Goal: Information Seeking & Learning: Understand process/instructions

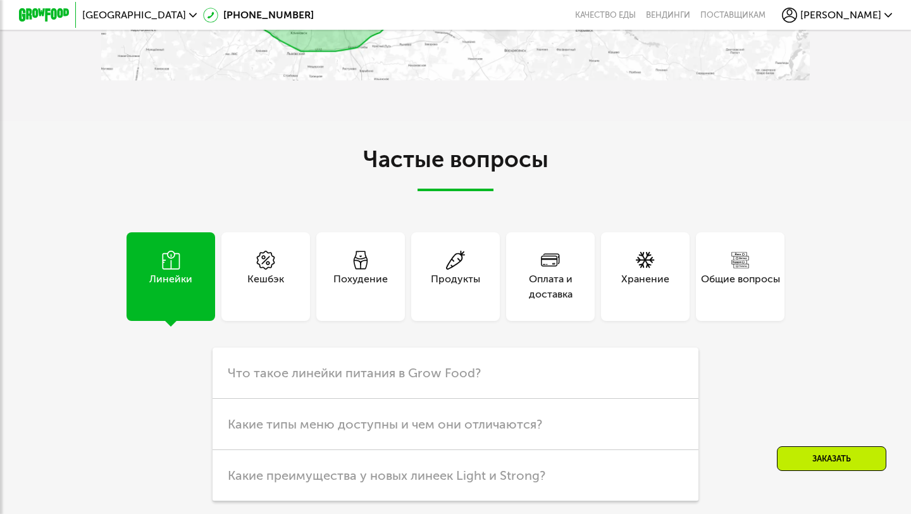
scroll to position [2947, 0]
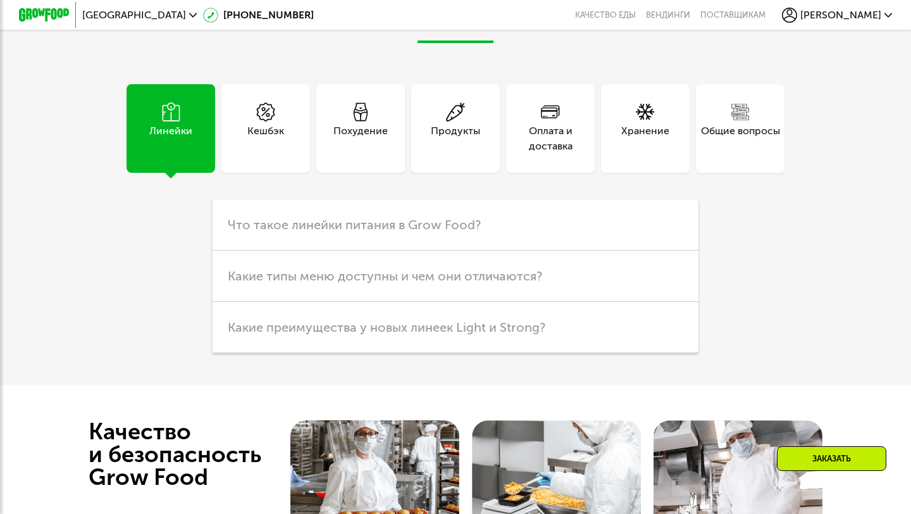
click at [573, 154] on div "Оплата и доставка" at bounding box center [550, 138] width 89 height 30
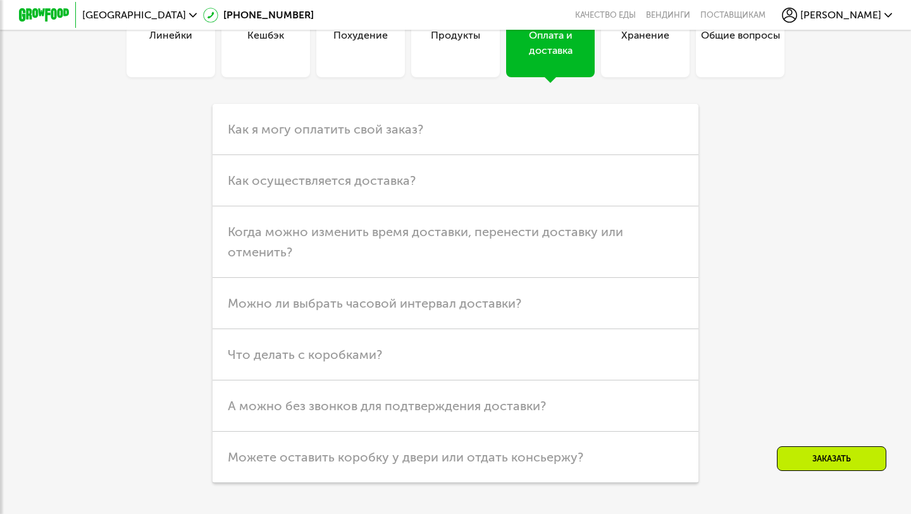
scroll to position [3054, 0]
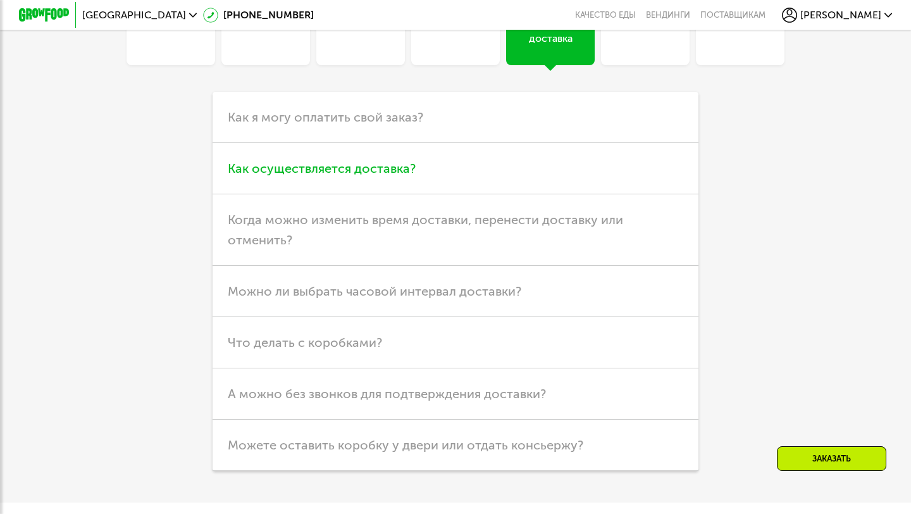
click at [550, 194] on h3 "Как осуществляется доставка?" at bounding box center [456, 168] width 486 height 51
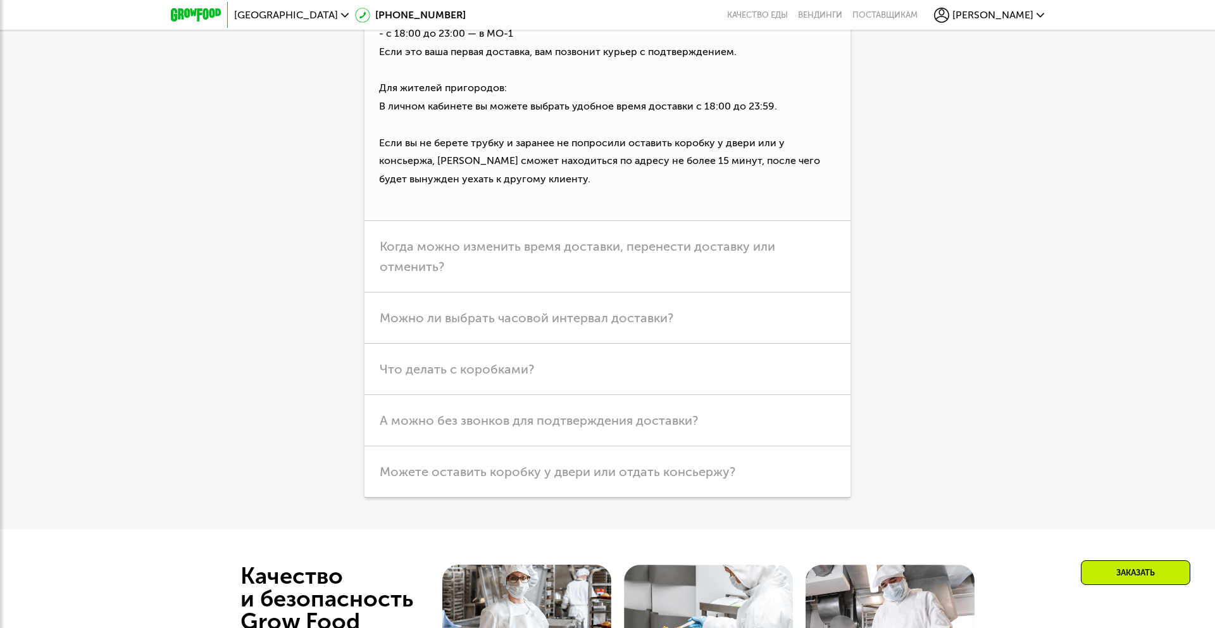
scroll to position [3608, 0]
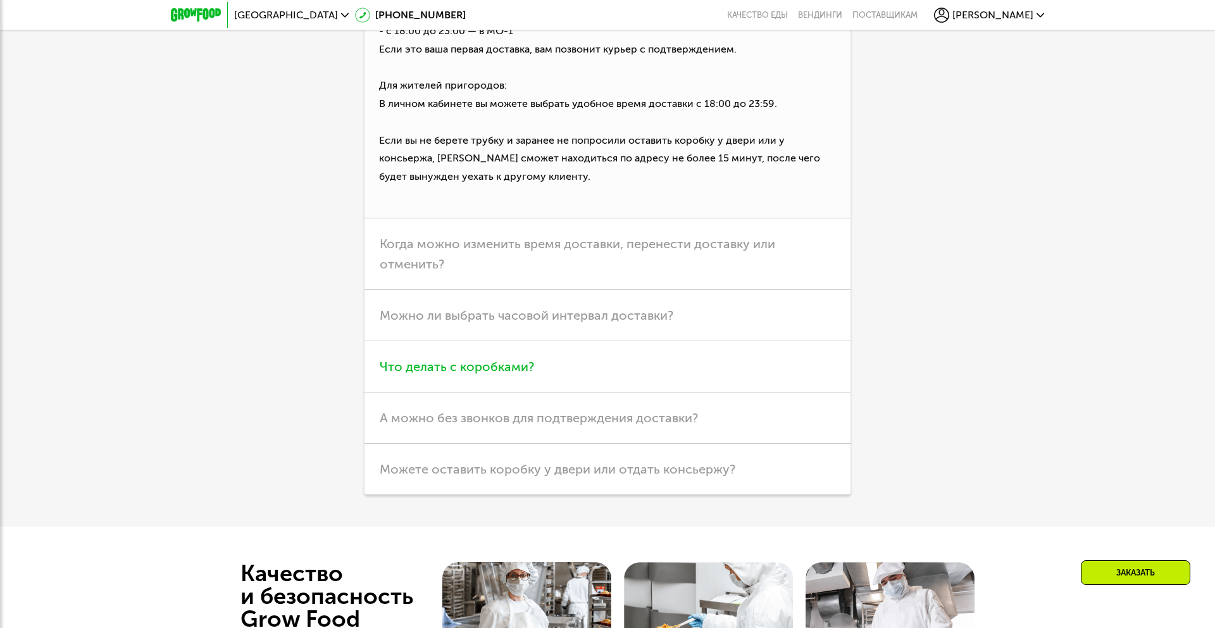
click at [569, 392] on h3 "Что делать с коробками?" at bounding box center [607, 366] width 486 height 51
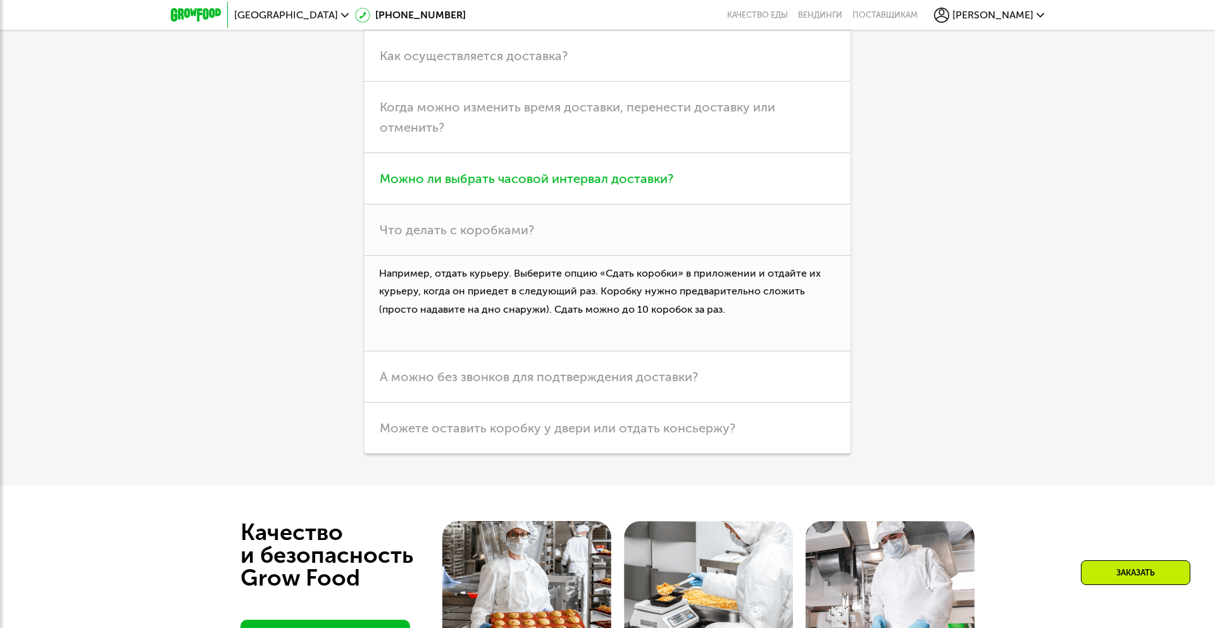
scroll to position [3586, 0]
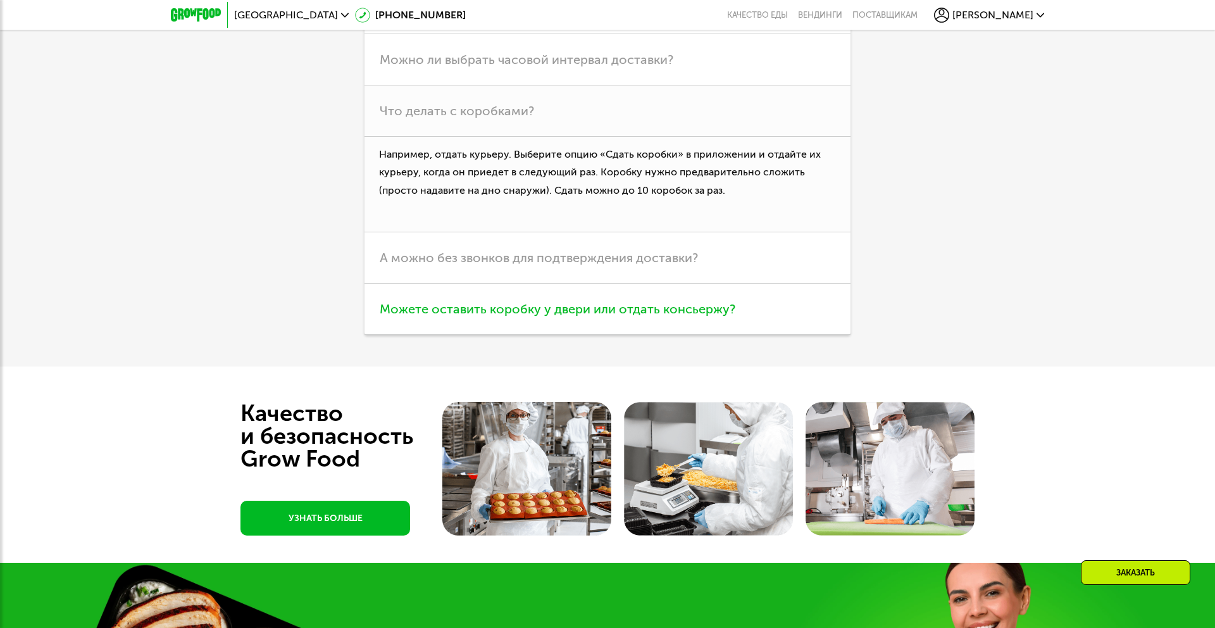
click at [579, 335] on h3 "Можете оставить коробку у двери или отдать консьержу?" at bounding box center [607, 308] width 486 height 51
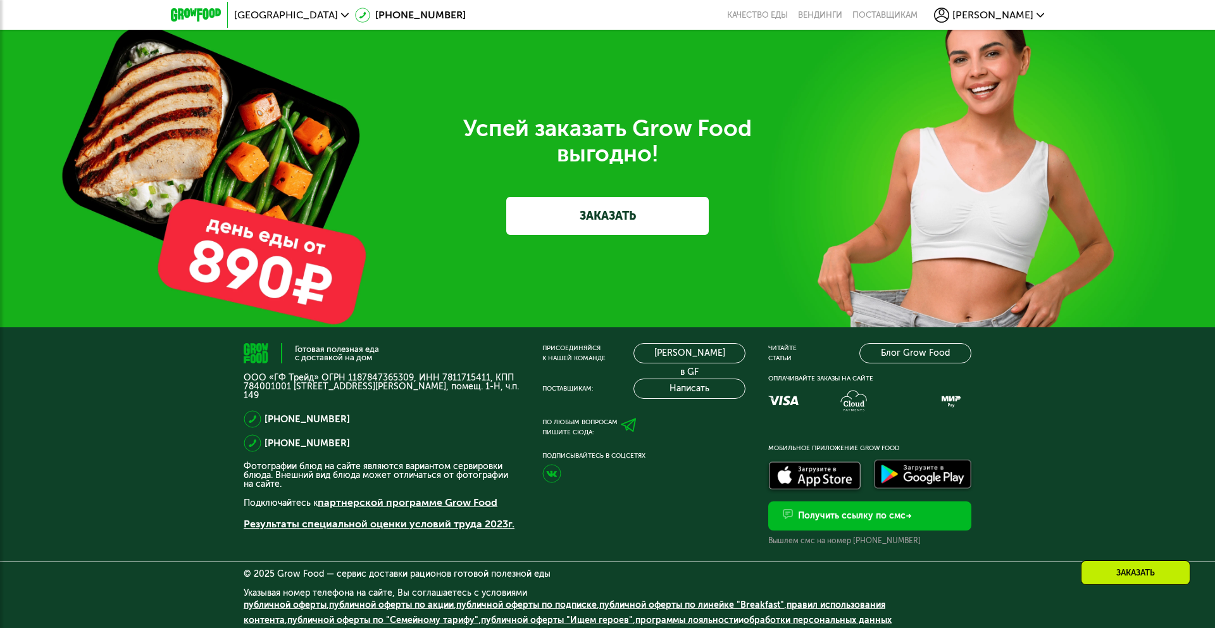
scroll to position [3298, 0]
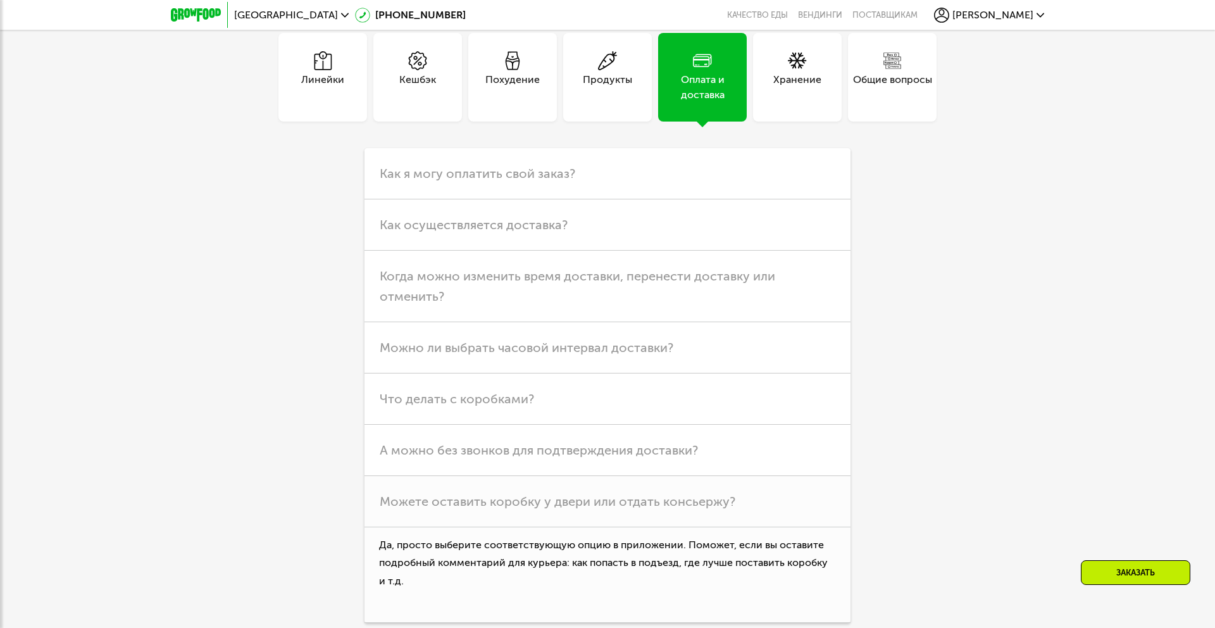
click at [593, 102] on div "Продукты" at bounding box center [607, 87] width 49 height 30
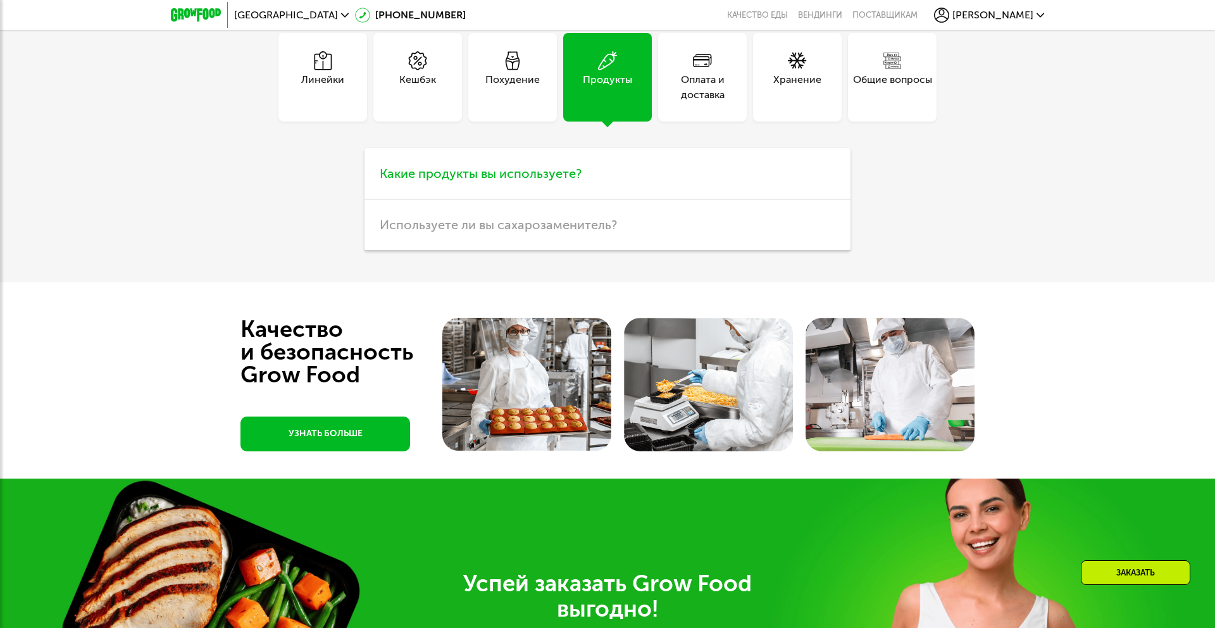
click at [544, 181] on span "Какие продукты вы используете?" at bounding box center [481, 173] width 202 height 15
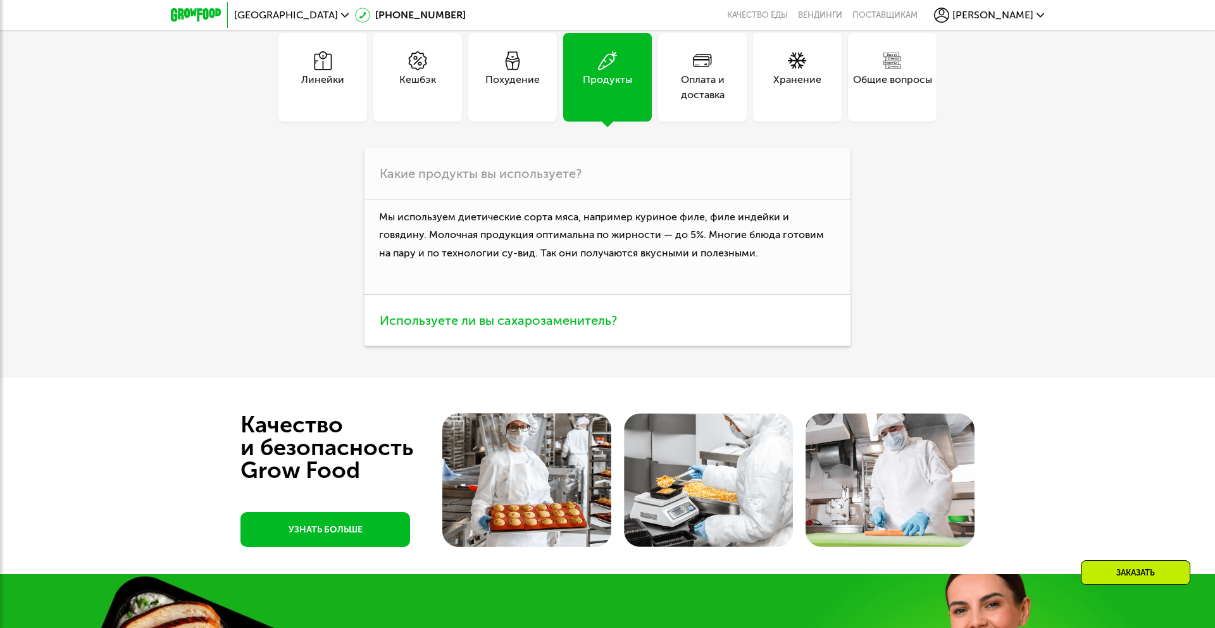
click at [577, 346] on h3 "Используете ли вы сахарозаменитель?" at bounding box center [607, 320] width 486 height 51
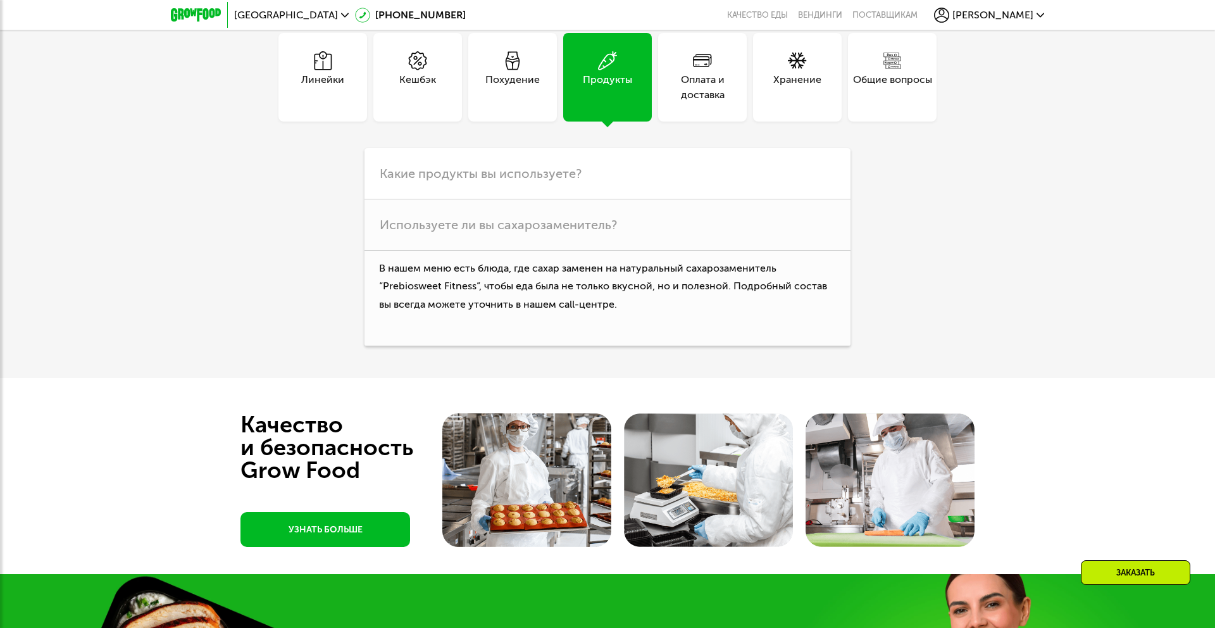
click at [730, 102] on div "Оплата и доставка" at bounding box center [702, 87] width 89 height 30
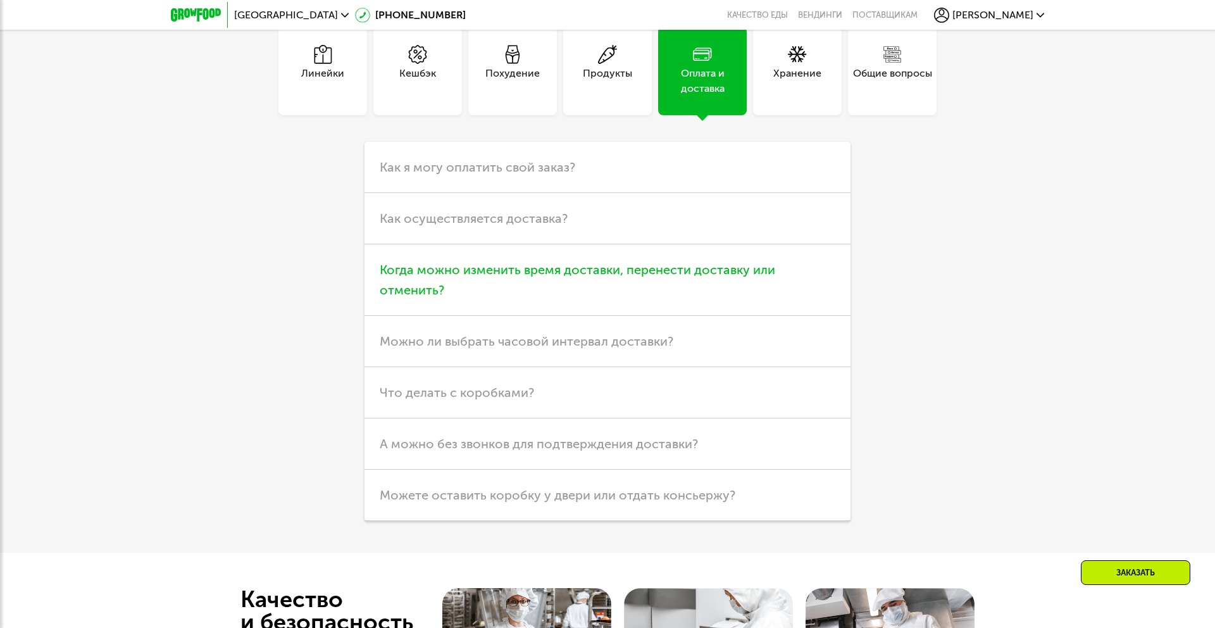
scroll to position [3306, 0]
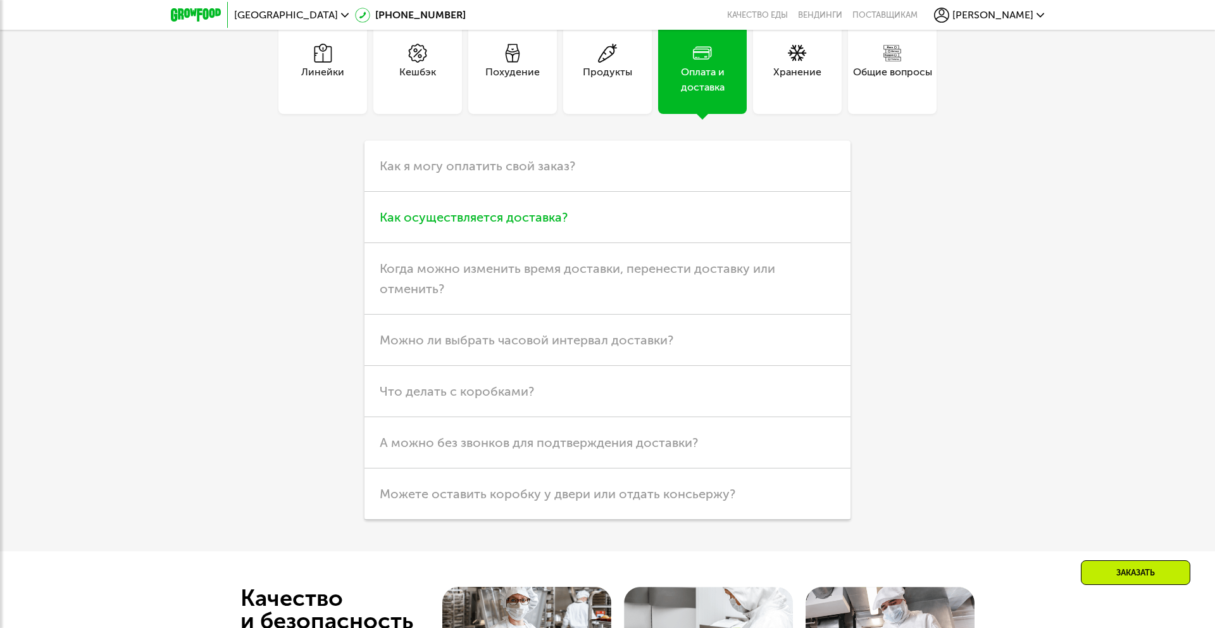
click at [580, 243] on h3 "Как осуществляется доставка?" at bounding box center [607, 217] width 486 height 51
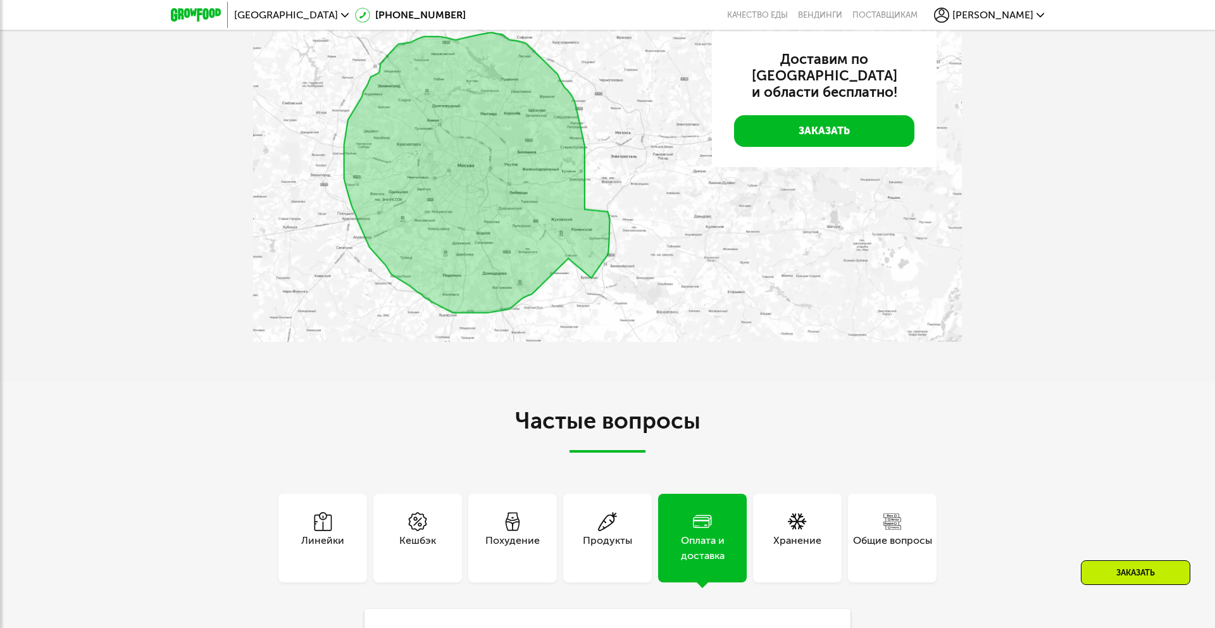
scroll to position [2879, 0]
